Goal: Check status: Check status

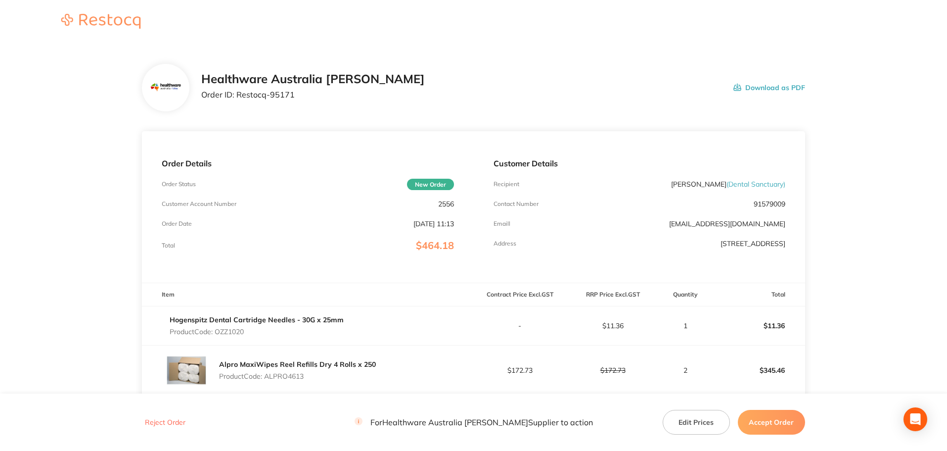
scroll to position [99, 0]
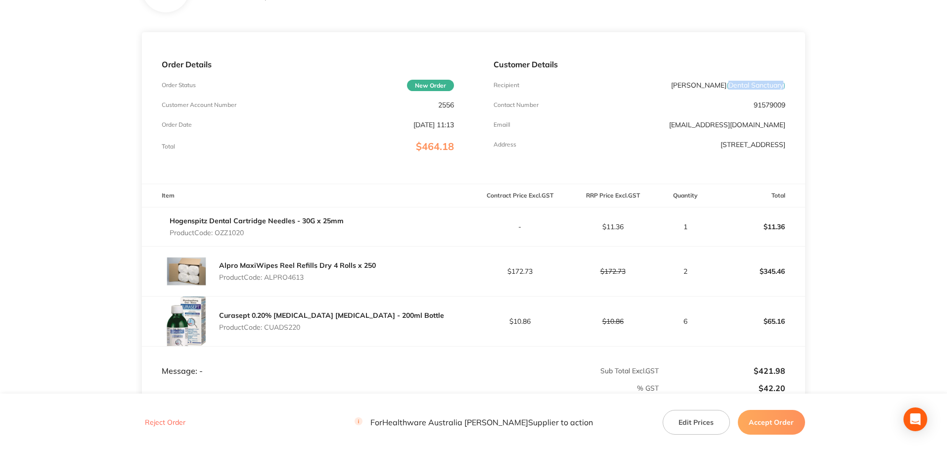
drag, startPoint x: 781, startPoint y: 85, endPoint x: 725, endPoint y: 85, distance: 55.9
click at [727, 85] on span "( [GEOGRAPHIC_DATA] )" at bounding box center [756, 85] width 59 height 9
copy span "Dental Sanctuary"
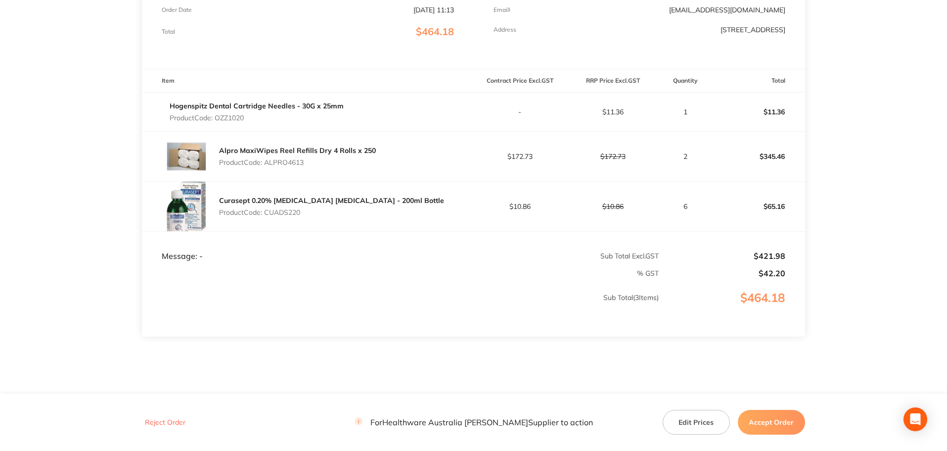
scroll to position [186, 0]
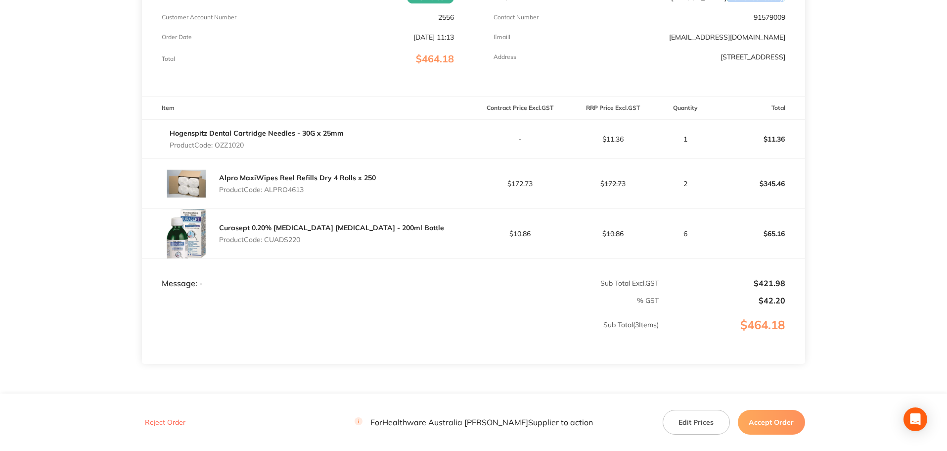
drag, startPoint x: 248, startPoint y: 145, endPoint x: 217, endPoint y: 143, distance: 31.2
click at [217, 143] on p "Product Code: OZZ1020" at bounding box center [257, 145] width 174 height 8
copy p "OZZ1020"
drag, startPoint x: 309, startPoint y: 187, endPoint x: 268, endPoint y: 189, distance: 41.1
click at [268, 189] on p "Product Code: ALPRO4613" at bounding box center [297, 189] width 157 height 8
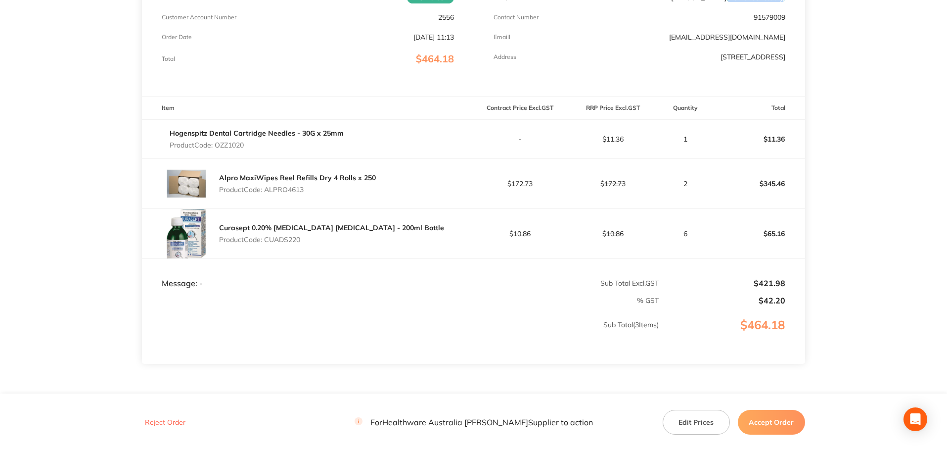
copy p "ALPRO4613"
drag, startPoint x: 320, startPoint y: 239, endPoint x: 268, endPoint y: 242, distance: 52.5
click at [268, 242] on p "Product Code: CUADS220" at bounding box center [331, 239] width 225 height 8
copy p "CUADS220"
click at [278, 198] on div "Alpro MaxiWipes Reel Refills Dry 4 Rolls x 250 Product Code: ALPRO4613" at bounding box center [307, 183] width 331 height 49
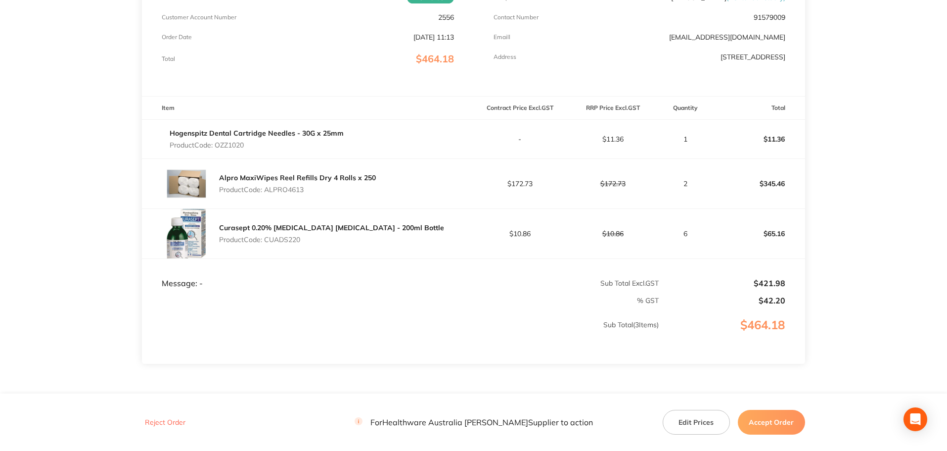
drag, startPoint x: 307, startPoint y: 193, endPoint x: 266, endPoint y: 191, distance: 40.6
click at [266, 191] on p "Product Code: ALPRO4613" at bounding box center [297, 189] width 157 height 8
copy p "ALPRO4613"
click at [122, 61] on main "Healthware Australia [PERSON_NAME] Order ID: Restocq- 95171 Download as PDF Ord…" at bounding box center [473, 150] width 947 height 585
click at [322, 42] on div "Order Details Order Status New Order Customer Account Number 2556 Order Date [D…" at bounding box center [307, 20] width 331 height 151
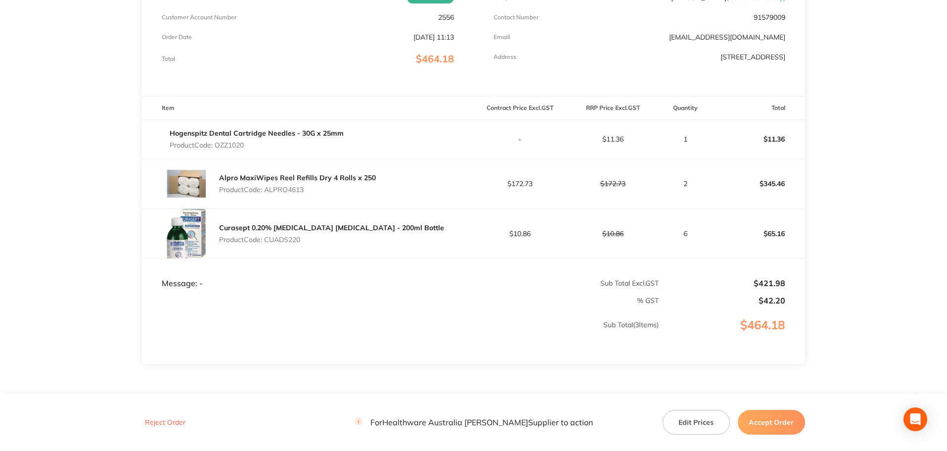
click at [496, 259] on td "Sub Total Excl. GST" at bounding box center [566, 273] width 185 height 30
click at [117, 218] on main "Healthware Australia [PERSON_NAME] Order ID: Restocq- 95171 Download as PDF Ord…" at bounding box center [473, 150] width 947 height 585
click at [379, 80] on div "Order Details Order Status New Order Customer Account Number 2556 Order Date [D…" at bounding box center [307, 20] width 331 height 151
click at [358, 318] on td "Sub Total ( 3 Items)" at bounding box center [400, 335] width 517 height 58
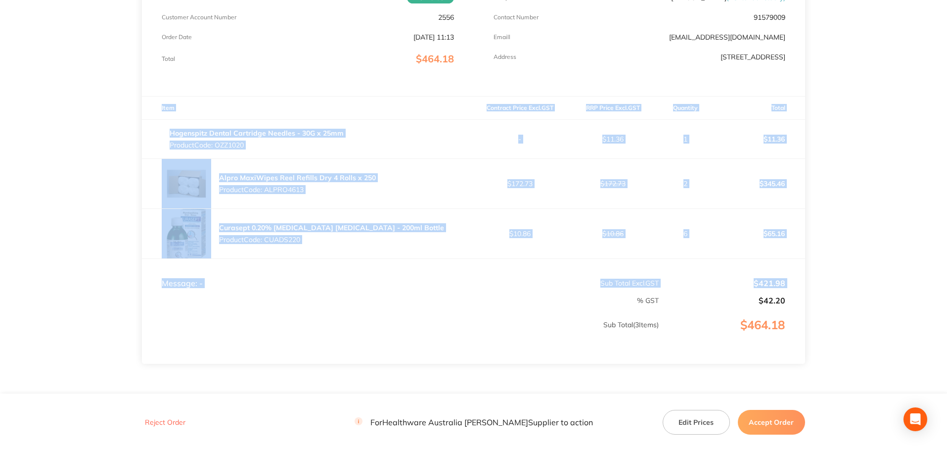
drag, startPoint x: 207, startPoint y: 290, endPoint x: 157, endPoint y: 61, distance: 234.3
click at [136, 100] on main "Healthware Australia [PERSON_NAME] Order ID: Restocq- 95171 Download as PDF Ord…" at bounding box center [473, 150] width 947 height 585
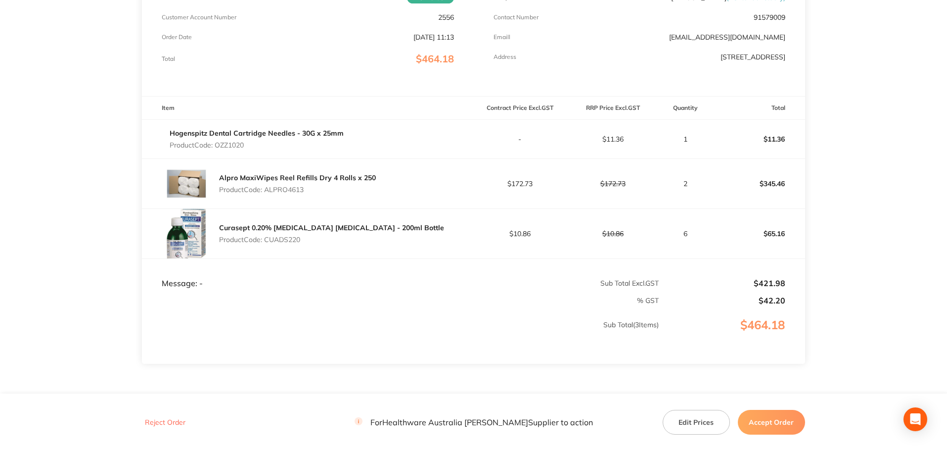
click at [196, 54] on div "Total $464.18" at bounding box center [308, 58] width 292 height 11
click at [277, 307] on td "Sub Total ( 3 Items)" at bounding box center [400, 335] width 517 height 58
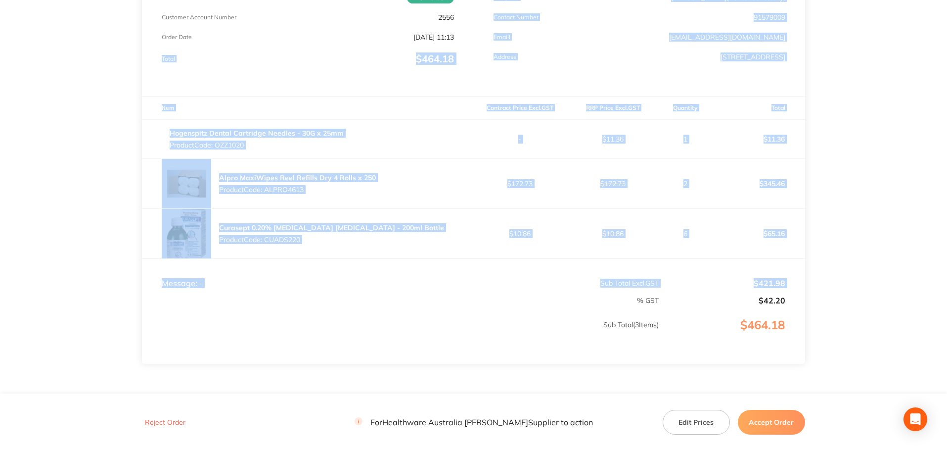
drag, startPoint x: 229, startPoint y: 292, endPoint x: 141, endPoint y: 66, distance: 242.2
click at [141, 66] on main "Healthware Australia [PERSON_NAME] Order ID: Restocq- 95171 Download as PDF Ord…" at bounding box center [473, 150] width 947 height 585
click at [245, 74] on div "Order Details Order Status New Order Customer Account Number 2556 Order Date [D…" at bounding box center [307, 20] width 331 height 151
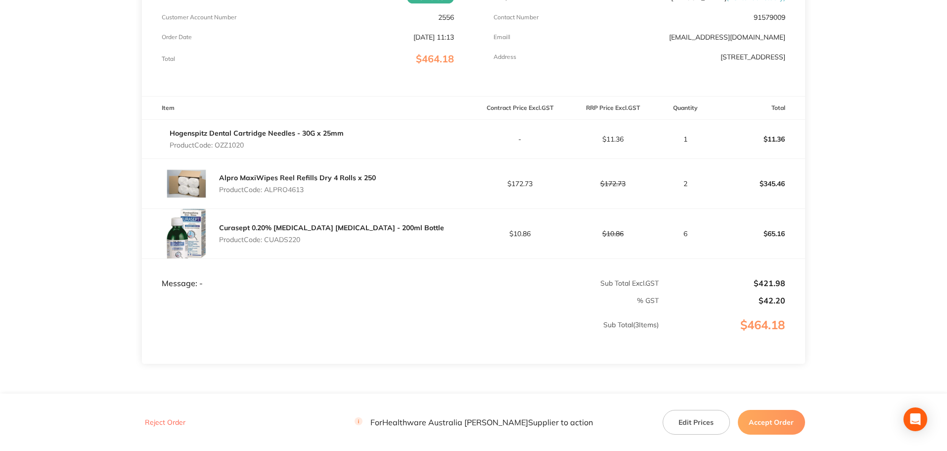
click at [140, 72] on main "Healthware Australia [PERSON_NAME] Order ID: Restocq- 95171 Download as PDF Ord…" at bounding box center [473, 150] width 947 height 585
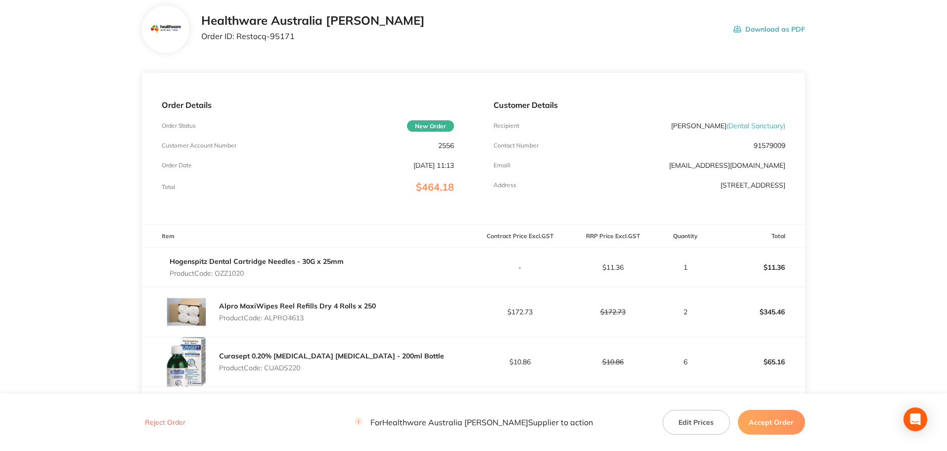
scroll to position [49, 0]
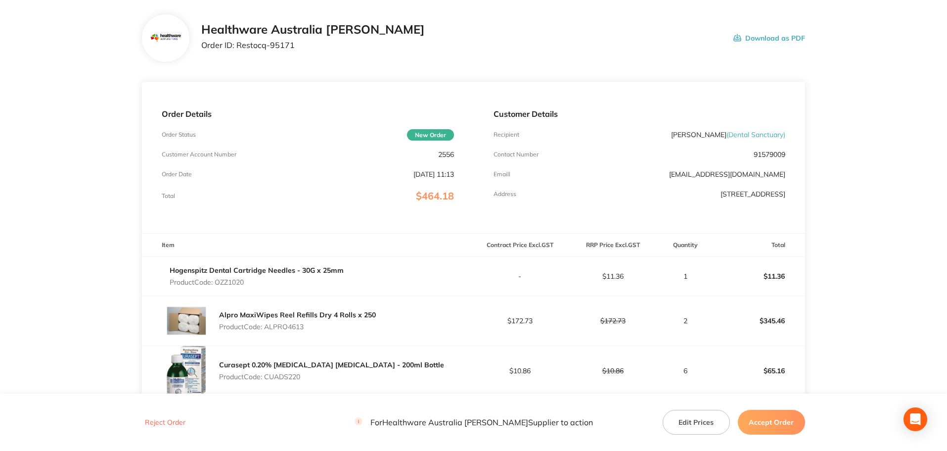
drag, startPoint x: 258, startPoint y: 284, endPoint x: 217, endPoint y: 282, distance: 41.1
click at [217, 282] on p "Product Code: OZZ1020" at bounding box center [257, 282] width 174 height 8
click at [115, 250] on main "Healthware Australia [PERSON_NAME] Order ID: Restocq- 95171 Download as PDF Ord…" at bounding box center [473, 287] width 947 height 585
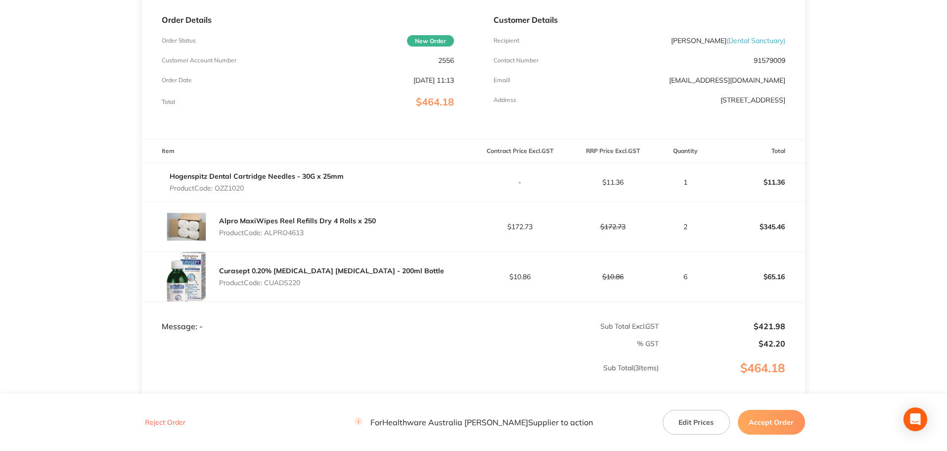
scroll to position [148, 0]
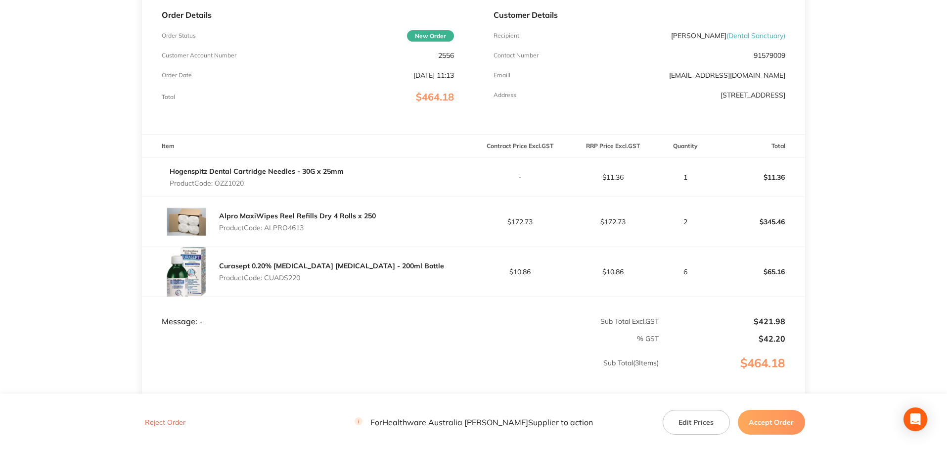
drag, startPoint x: 258, startPoint y: 183, endPoint x: 222, endPoint y: 185, distance: 36.7
click at [222, 185] on p "Product Code: OZZ1020" at bounding box center [257, 183] width 174 height 8
click at [265, 184] on p "Product Code: OZZ1020" at bounding box center [257, 183] width 174 height 8
click at [269, 183] on p "Product Code: OZZ1020" at bounding box center [257, 183] width 174 height 8
click at [270, 173] on link "Hogenspitz Dental Cartridge Needles - 30G x 25mm" at bounding box center [257, 171] width 174 height 9
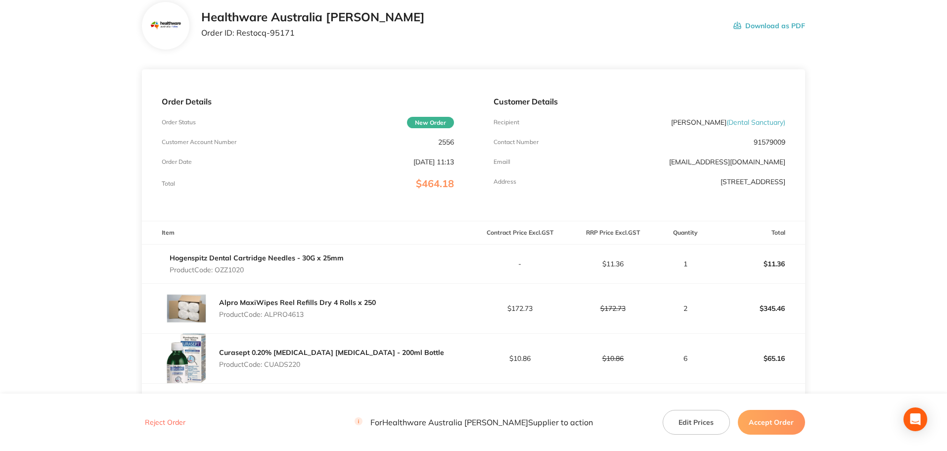
scroll to position [198, 0]
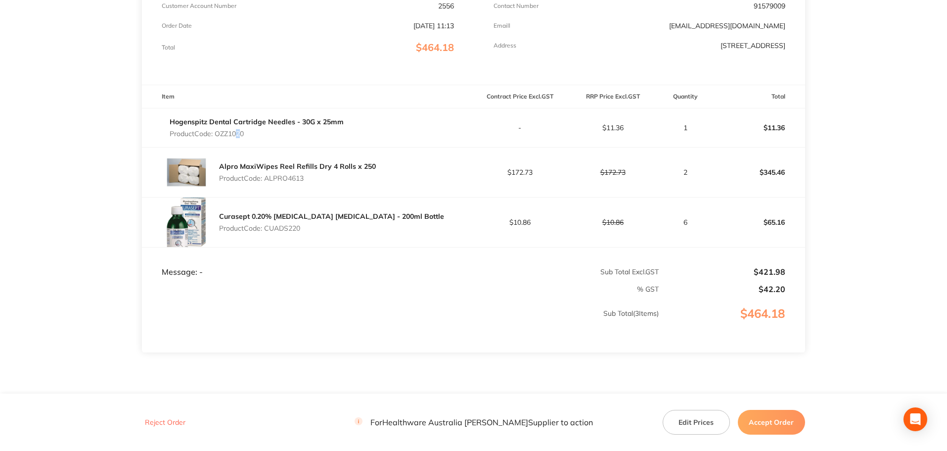
click at [234, 137] on p "Product Code: OZZ1020" at bounding box center [257, 134] width 174 height 8
click at [270, 137] on p "Product Code: OZZ1020" at bounding box center [257, 134] width 174 height 8
drag, startPoint x: 279, startPoint y: 136, endPoint x: 218, endPoint y: 136, distance: 61.3
click at [218, 136] on p "Product Code: OZZ1020" at bounding box center [257, 134] width 174 height 8
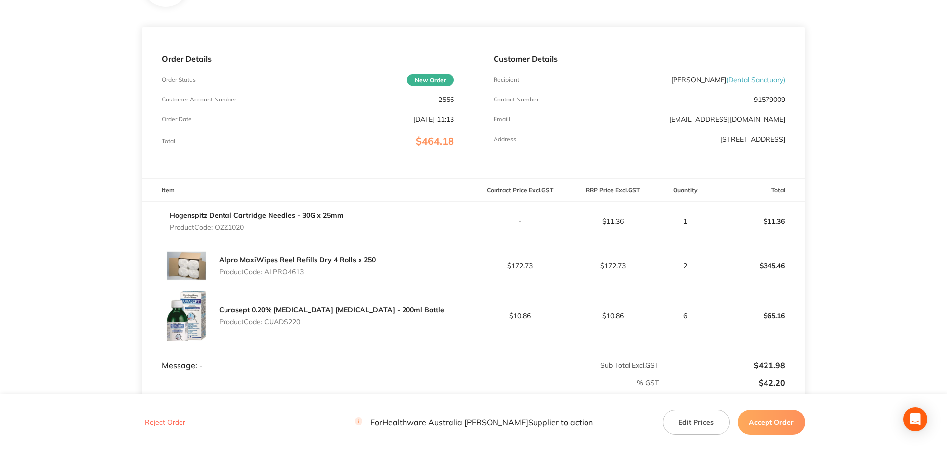
scroll to position [99, 0]
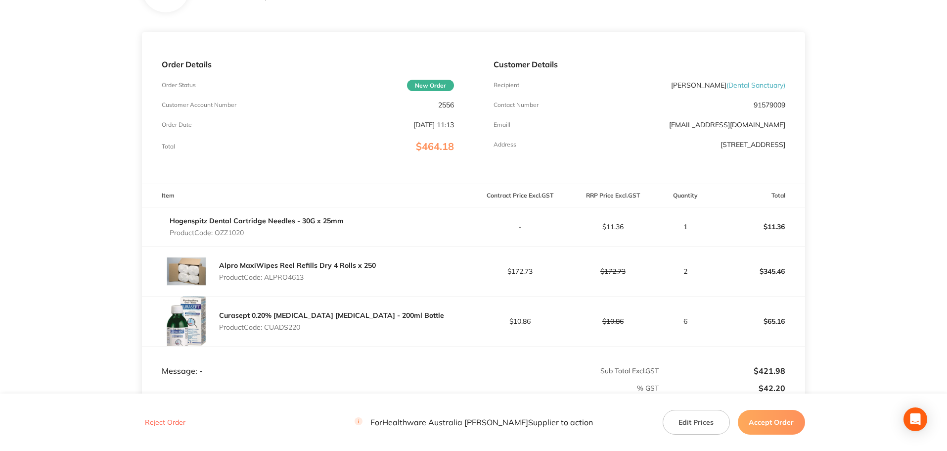
copy p "OZZ1020"
drag, startPoint x: 310, startPoint y: 277, endPoint x: 266, endPoint y: 281, distance: 44.2
click at [266, 281] on div "Alpro MaxiWipes Reel Refills Dry 4 Rolls x 250 Product Code: ALPRO4613" at bounding box center [297, 271] width 157 height 28
copy p "ALPRO4613"
drag, startPoint x: 317, startPoint y: 325, endPoint x: 268, endPoint y: 331, distance: 49.8
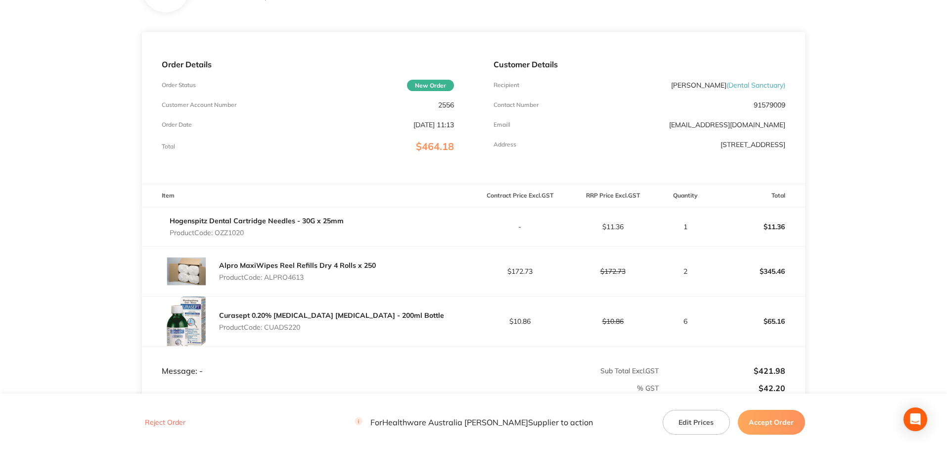
click at [268, 331] on p "Product Code: CUADS220" at bounding box center [331, 327] width 225 height 8
copy p "CUADS220"
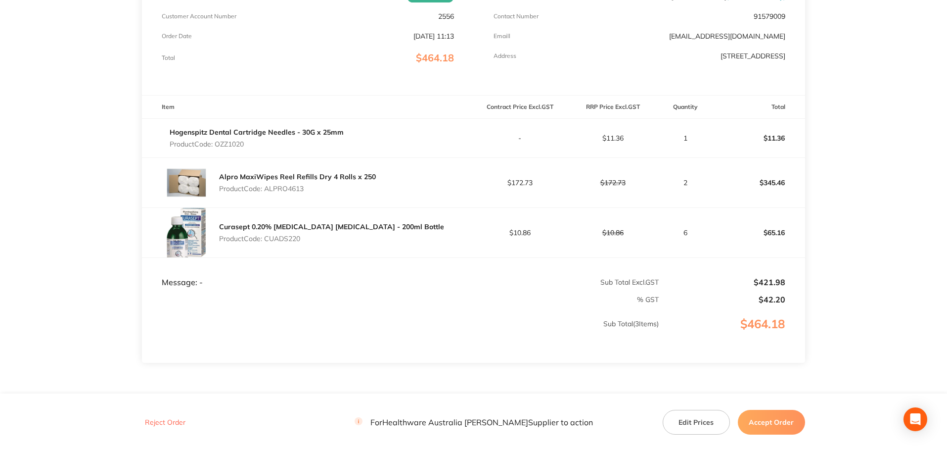
scroll to position [198, 0]
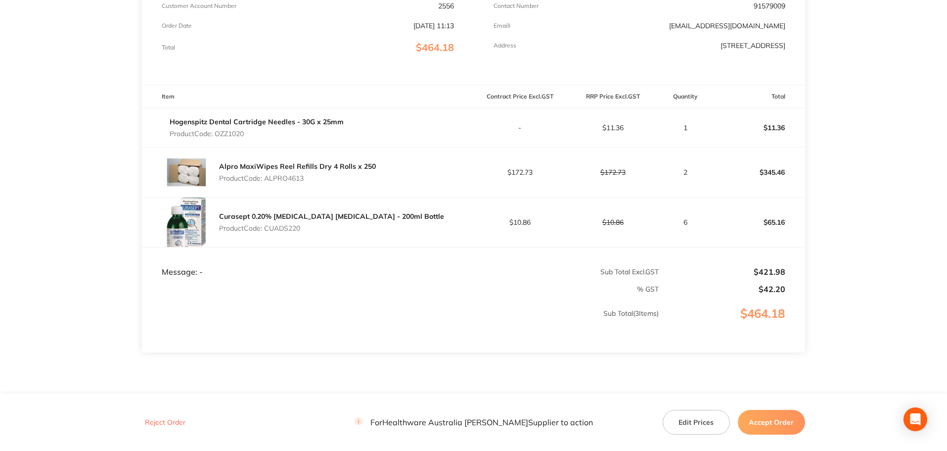
click at [399, 148] on div "Alpro MaxiWipes Reel Refills Dry 4 Rolls x 250 Product Code: ALPRO4613" at bounding box center [307, 171] width 331 height 49
click at [349, 300] on td "Sub Total ( 3 Items)" at bounding box center [400, 323] width 517 height 58
click at [198, 385] on section "Healthware Australia [PERSON_NAME] Order ID: Restocq- 95171 Download as PDF Ord…" at bounding box center [473, 138] width 663 height 585
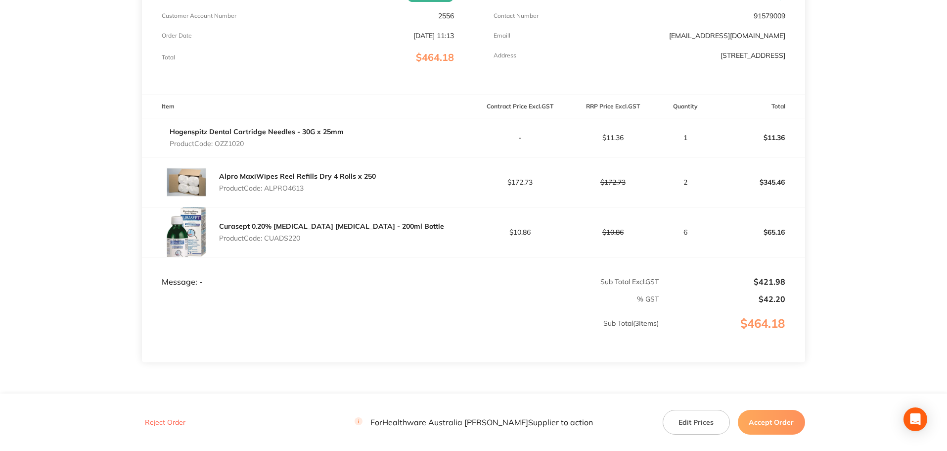
scroll to position [236, 0]
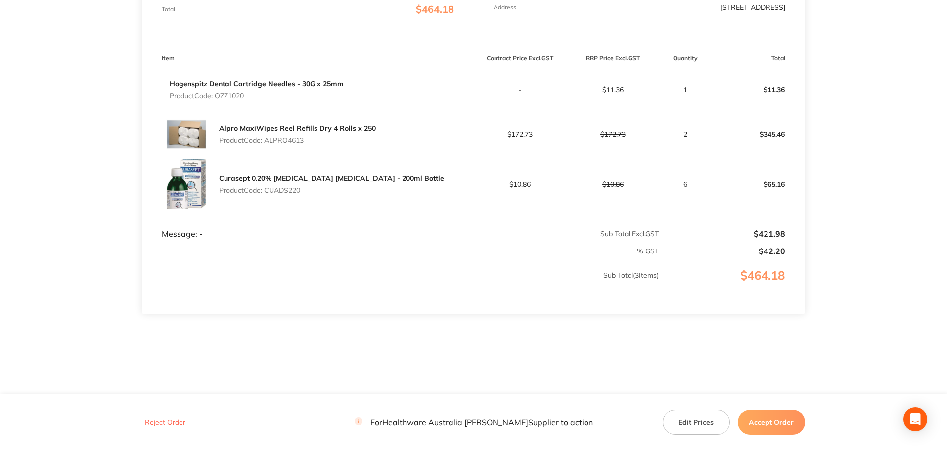
click at [696, 424] on button "Edit Prices" at bounding box center [696, 422] width 67 height 25
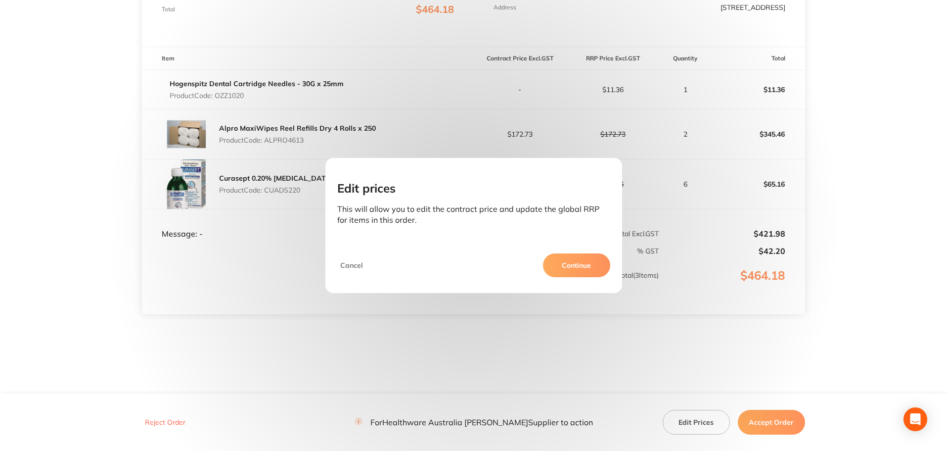
click at [347, 263] on button "Cancel" at bounding box center [351, 265] width 29 height 24
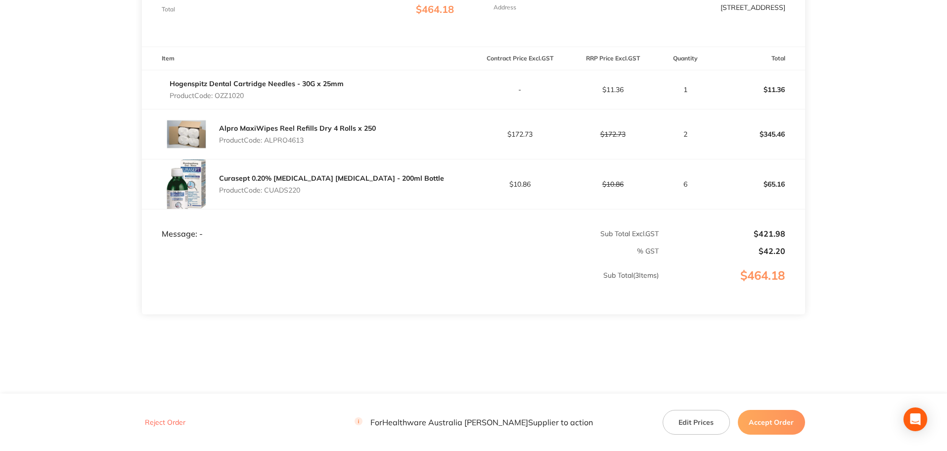
click at [684, 424] on button "Edit Prices" at bounding box center [696, 422] width 67 height 25
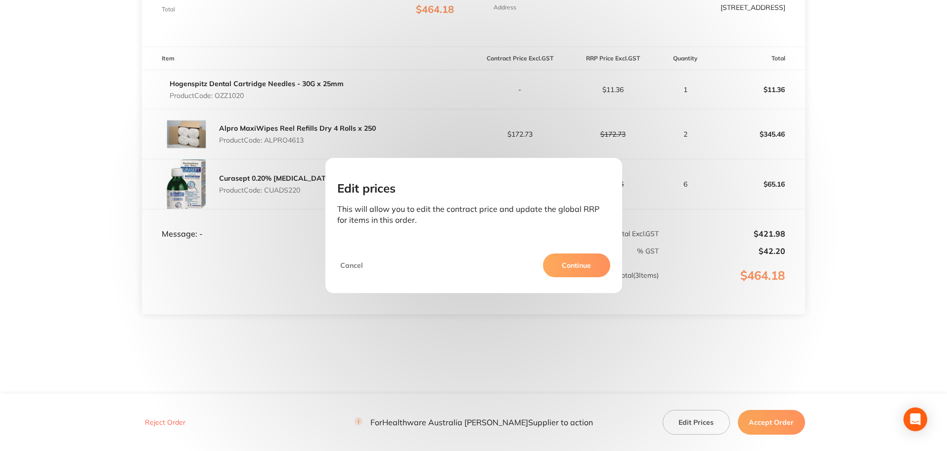
click at [343, 271] on button "Cancel" at bounding box center [351, 265] width 29 height 24
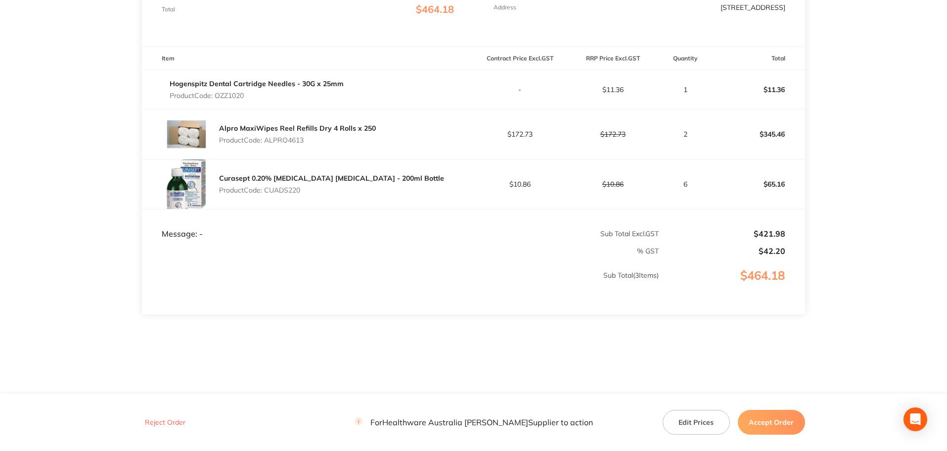
click at [666, 355] on section "Healthware Australia [PERSON_NAME] Order ID: Restocq- 95171 Download as PDF Ord…" at bounding box center [473, 100] width 663 height 585
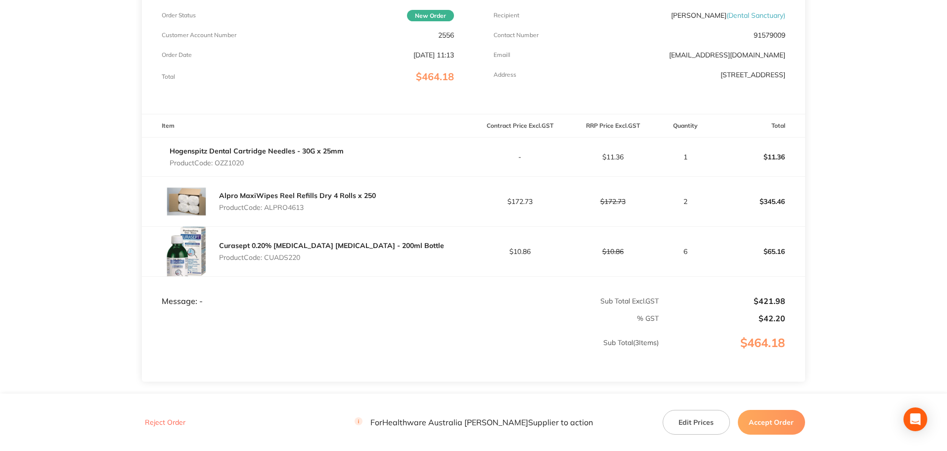
scroll to position [0, 0]
